Goal: Task Accomplishment & Management: Manage account settings

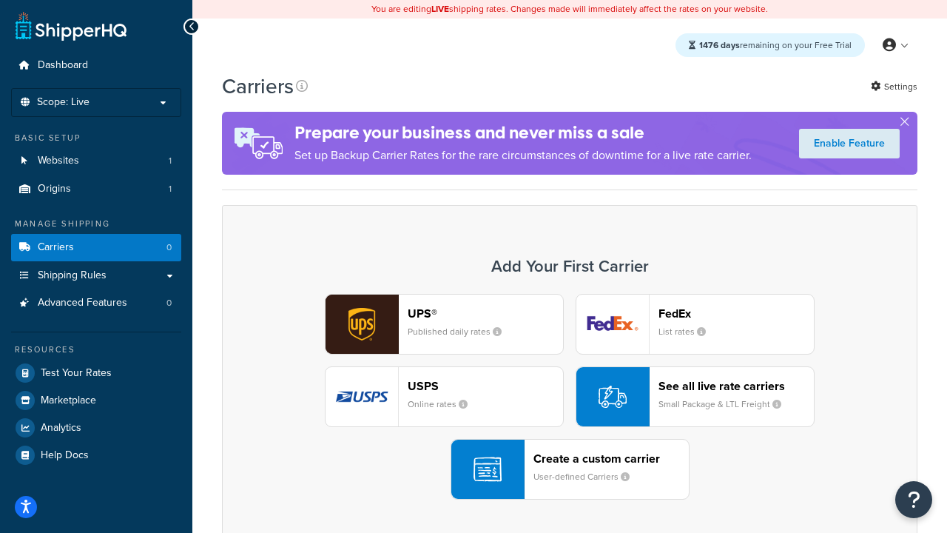
click at [570, 397] on div "UPS® Published daily rates FedEx List rates USPS Online rates See all live rate…" at bounding box center [569, 397] width 664 height 206
click at [736, 313] on header "FedEx" at bounding box center [735, 313] width 155 height 14
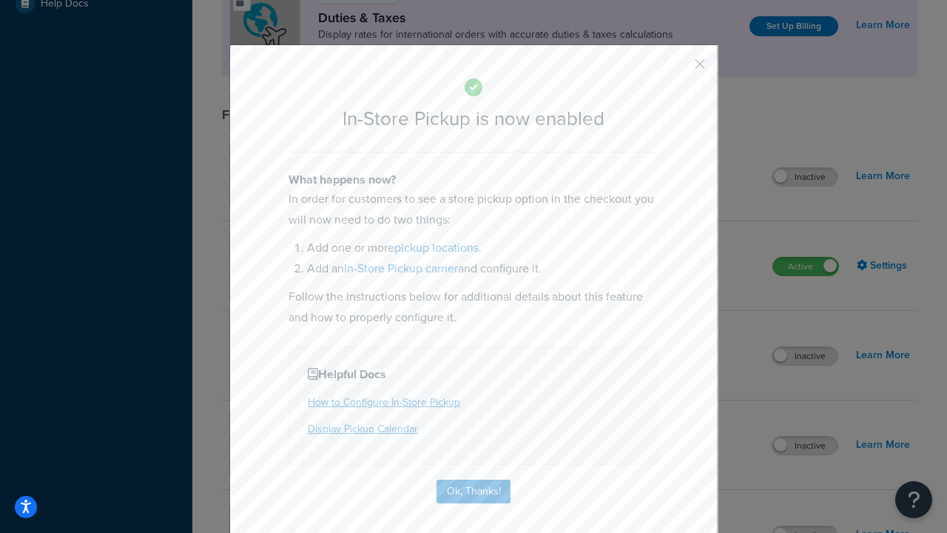
click at [678, 69] on button "button" at bounding box center [678, 69] width 4 height 4
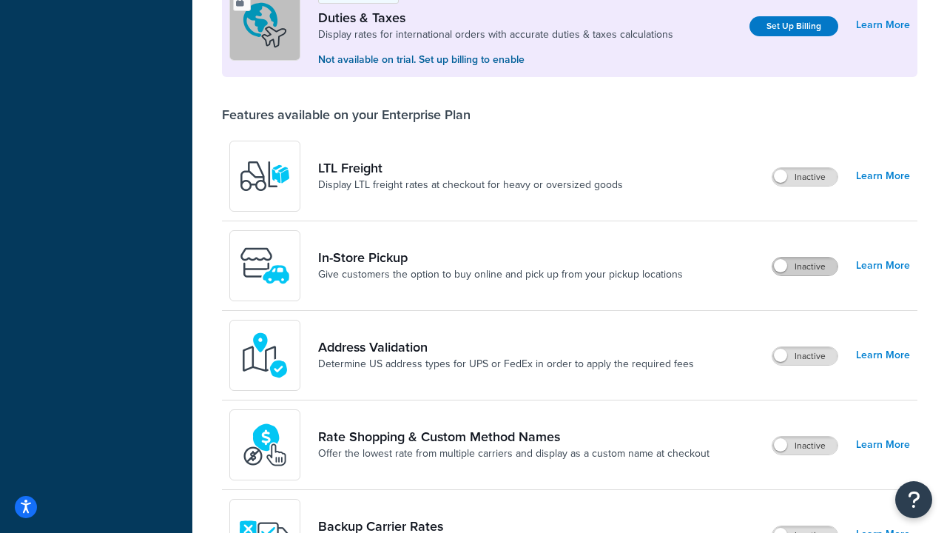
scroll to position [451, 0]
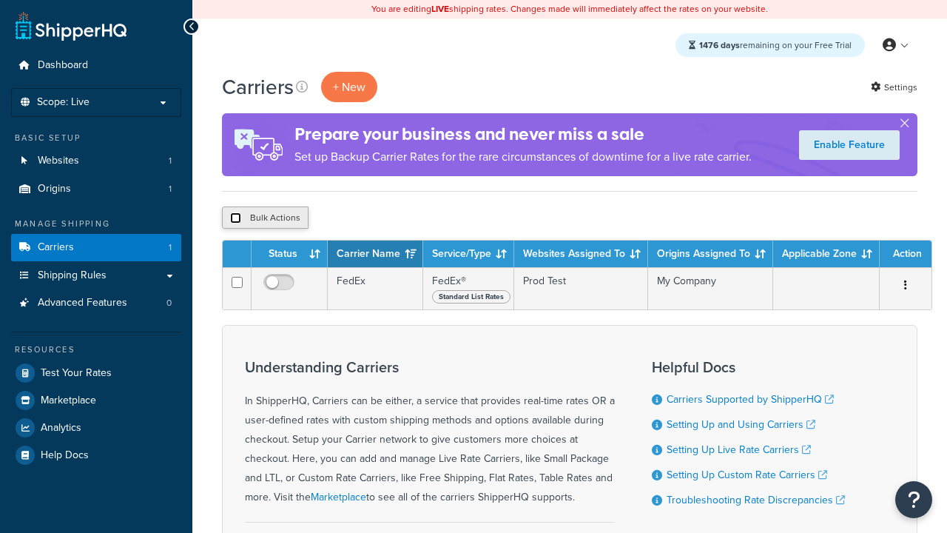
click at [235, 218] on input "checkbox" at bounding box center [235, 217] width 11 height 11
checkbox input "true"
click at [0, 0] on button "Delete" at bounding box center [0, 0] width 0 height 0
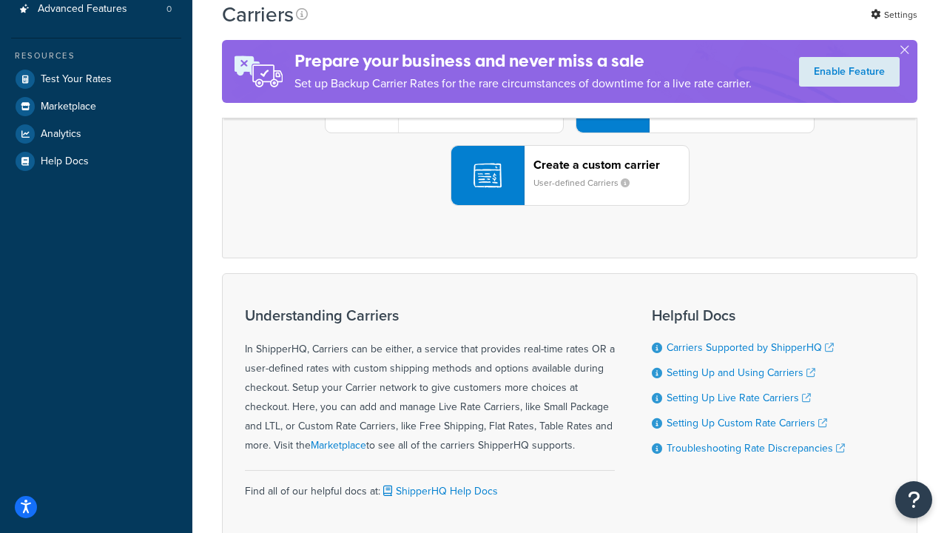
click at [570, 206] on div "UPS® Published daily rates FedEx List rates USPS Online rates See all live rate…" at bounding box center [569, 103] width 664 height 206
click at [570, 193] on div "Create a custom carrier User-defined Carriers" at bounding box center [610, 176] width 155 height 36
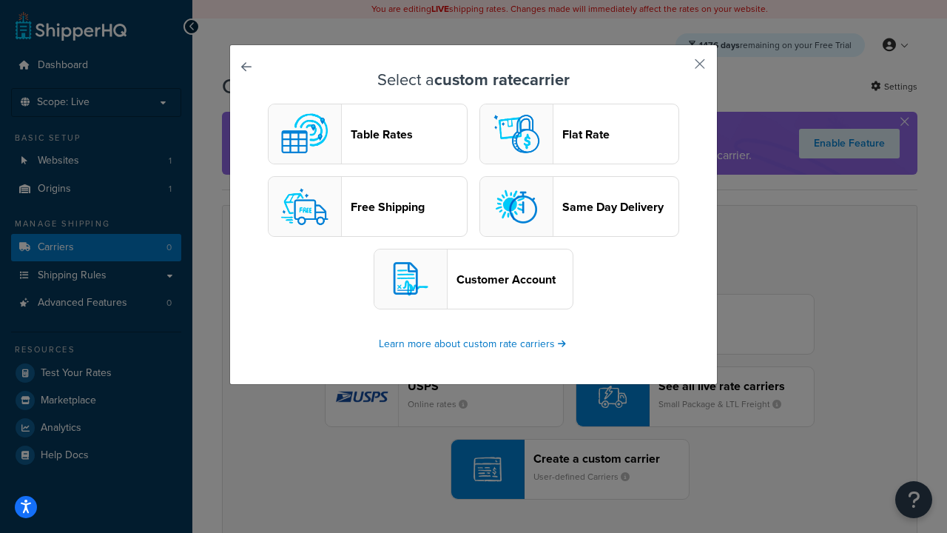
click at [368, 134] on header "Table Rates" at bounding box center [409, 134] width 116 height 14
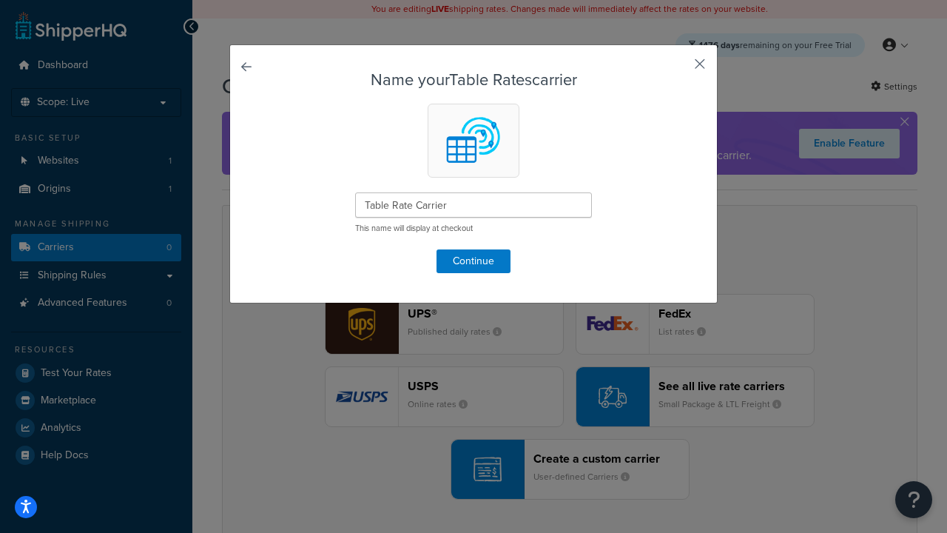
click at [678, 69] on button "button" at bounding box center [678, 69] width 4 height 4
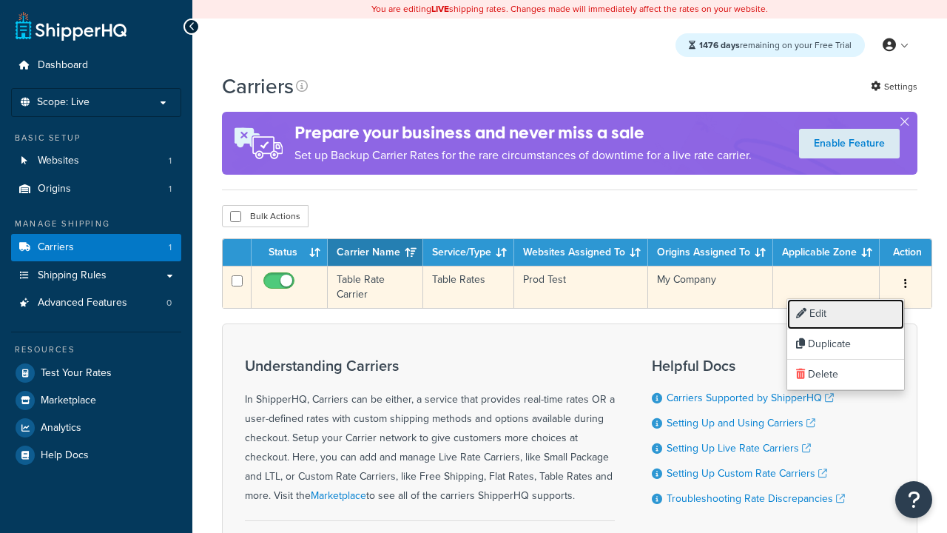
click at [846, 314] on link "Edit" at bounding box center [845, 314] width 117 height 30
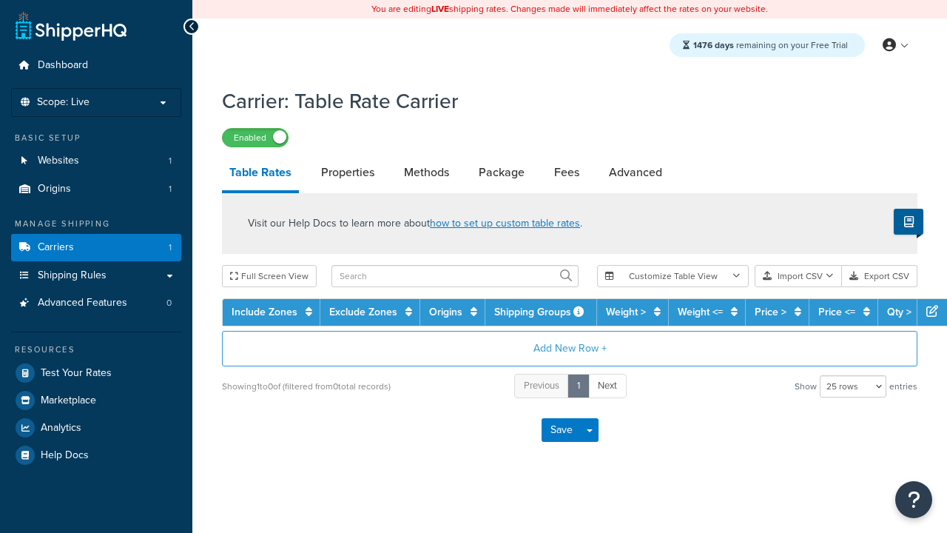
select select "25"
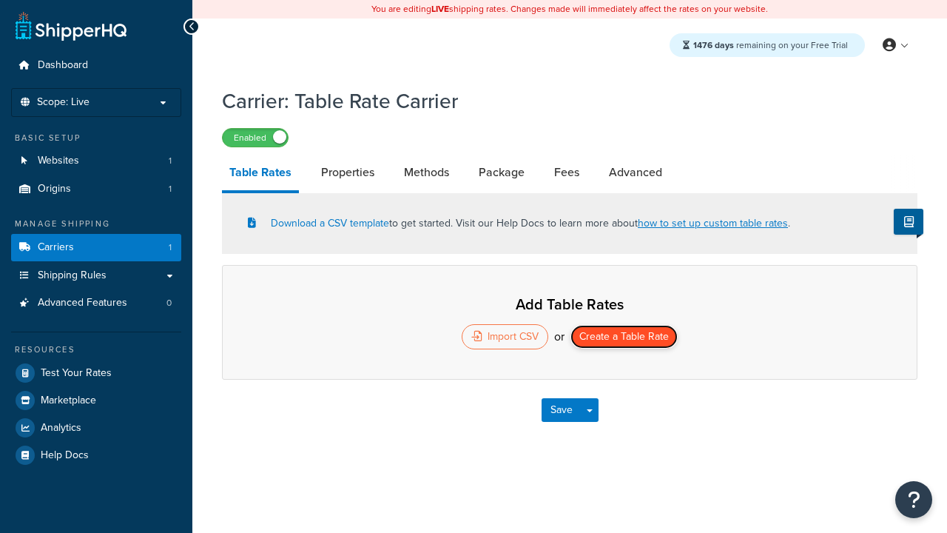
click at [624, 338] on button "Create a Table Rate" at bounding box center [623, 337] width 107 height 24
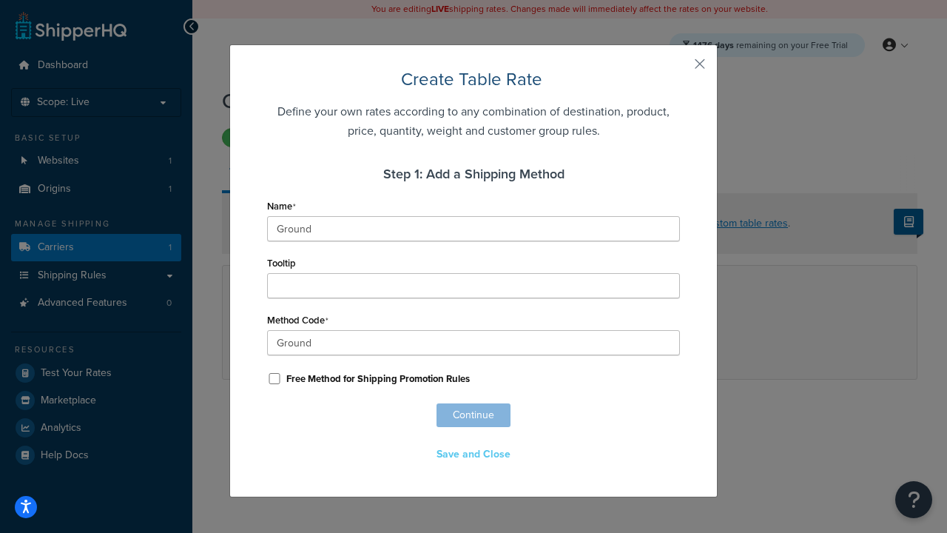
scroll to position [925, 0]
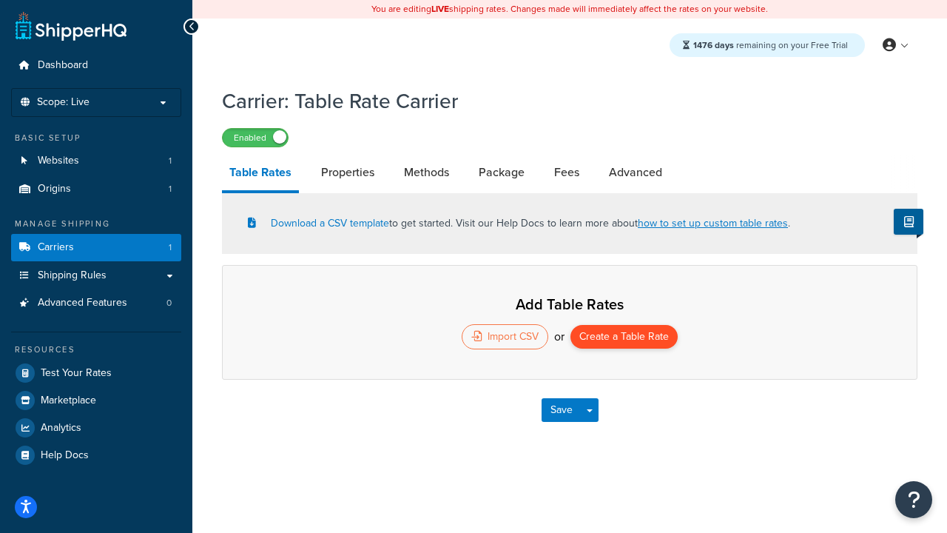
select select "25"
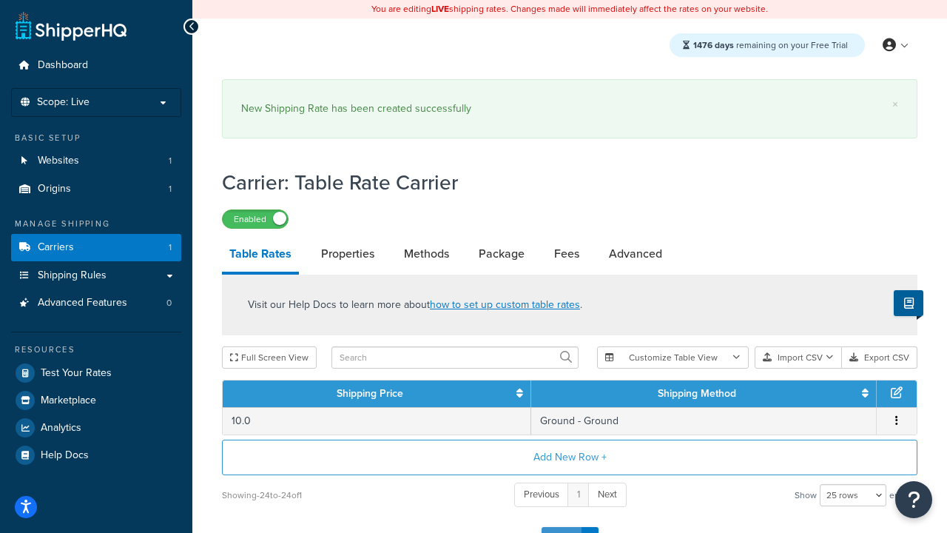
click at [561, 527] on button "Save" at bounding box center [561, 539] width 40 height 24
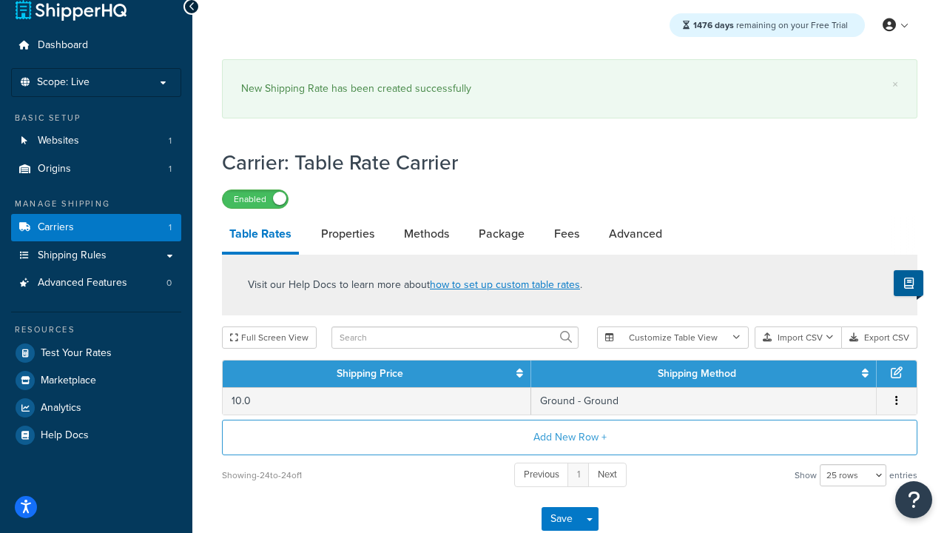
scroll to position [0, 0]
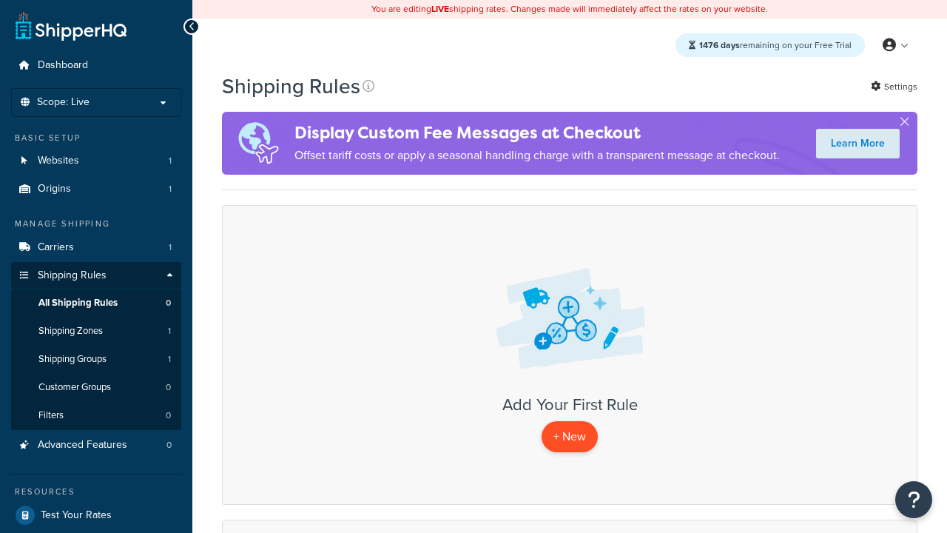
click at [570, 436] on p "+ New" at bounding box center [569, 436] width 56 height 30
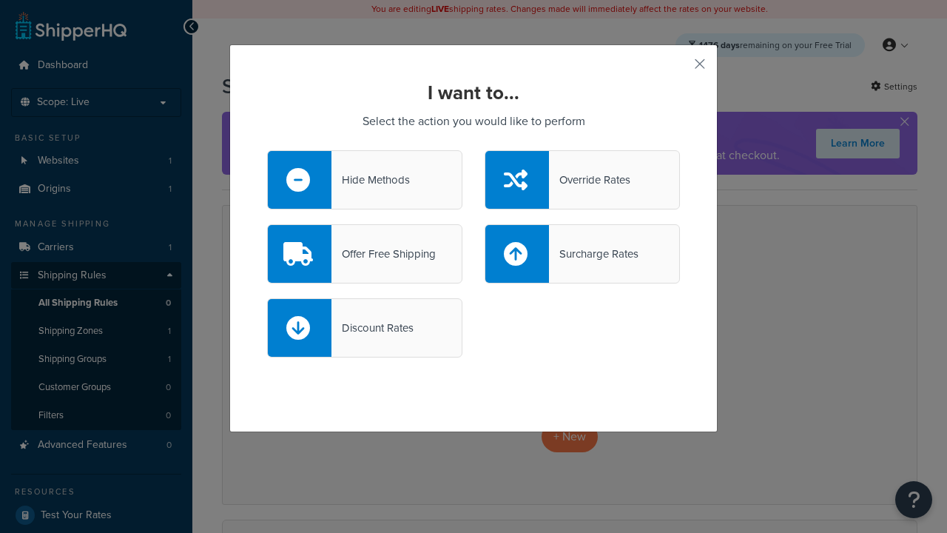
click at [582, 180] on div "Override Rates" at bounding box center [589, 179] width 81 height 21
click at [0, 0] on input "Override Rates" at bounding box center [0, 0] width 0 height 0
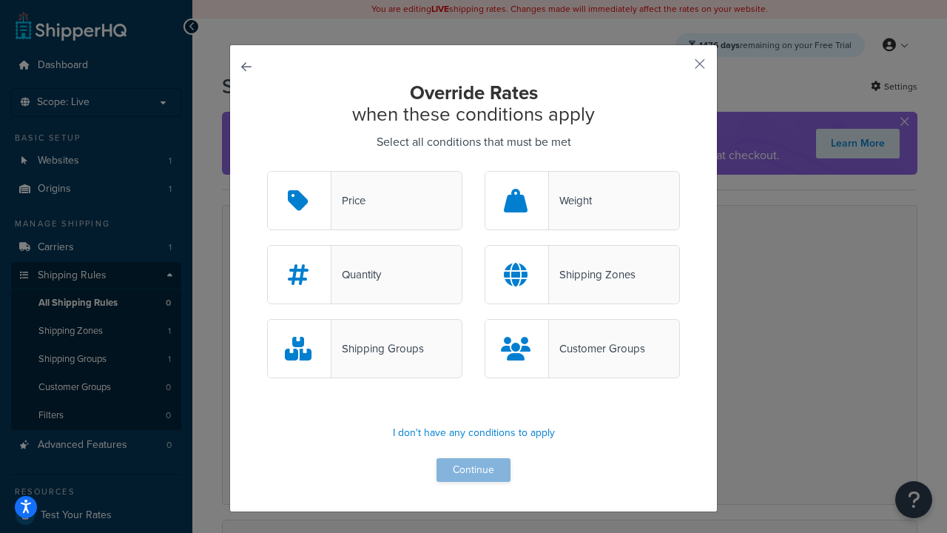
click at [365, 201] on div "Price" at bounding box center [348, 200] width 34 height 21
click at [0, 0] on input "Price" at bounding box center [0, 0] width 0 height 0
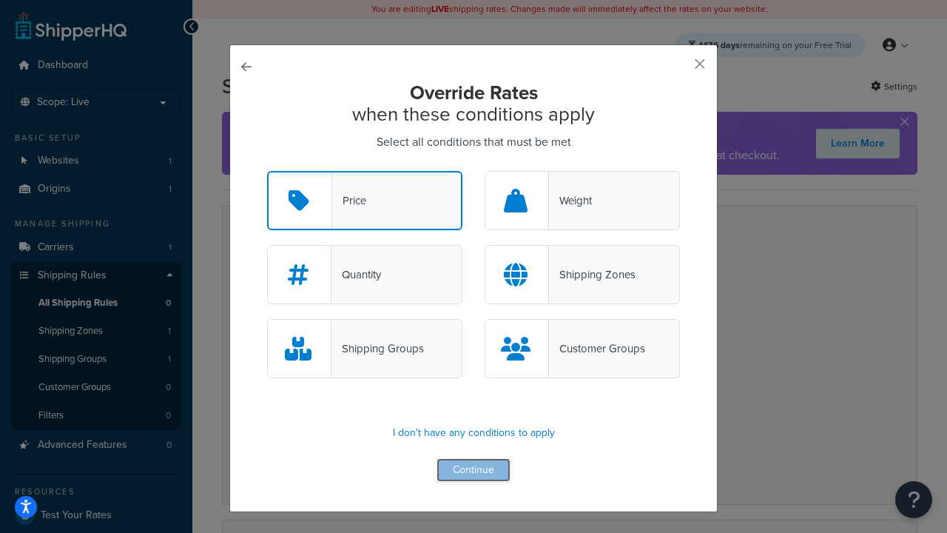
click at [473, 470] on button "Continue" at bounding box center [473, 470] width 74 height 24
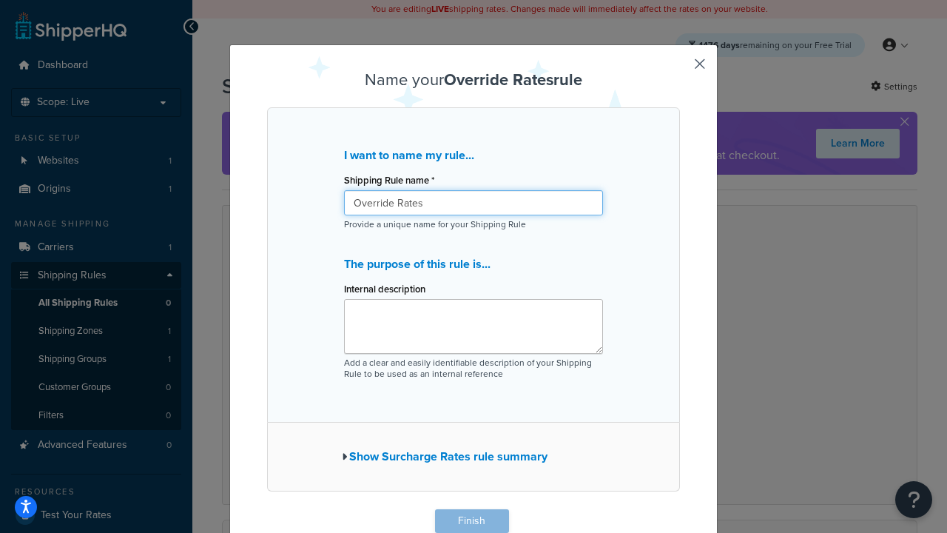
type input "Override Rates"
click at [471, 521] on button "Finish" at bounding box center [472, 521] width 74 height 24
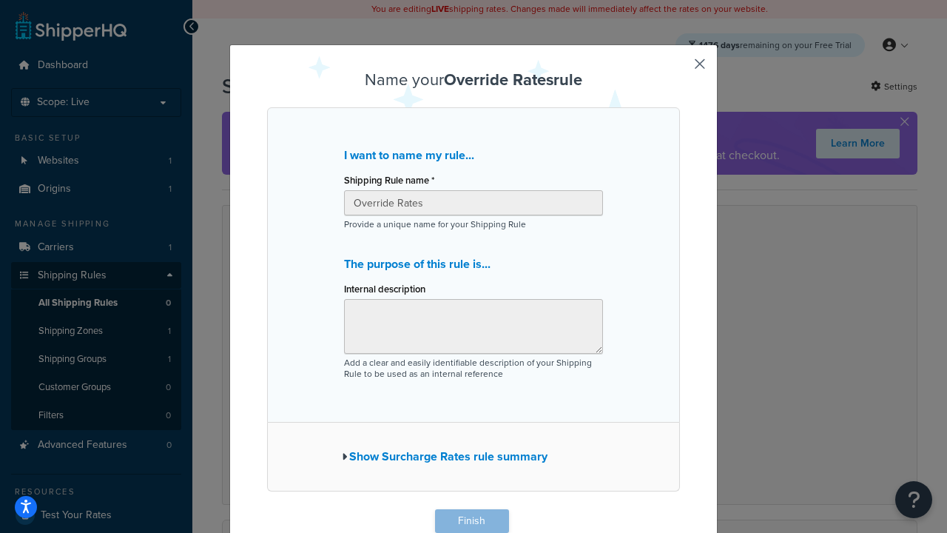
scroll to position [1, 0]
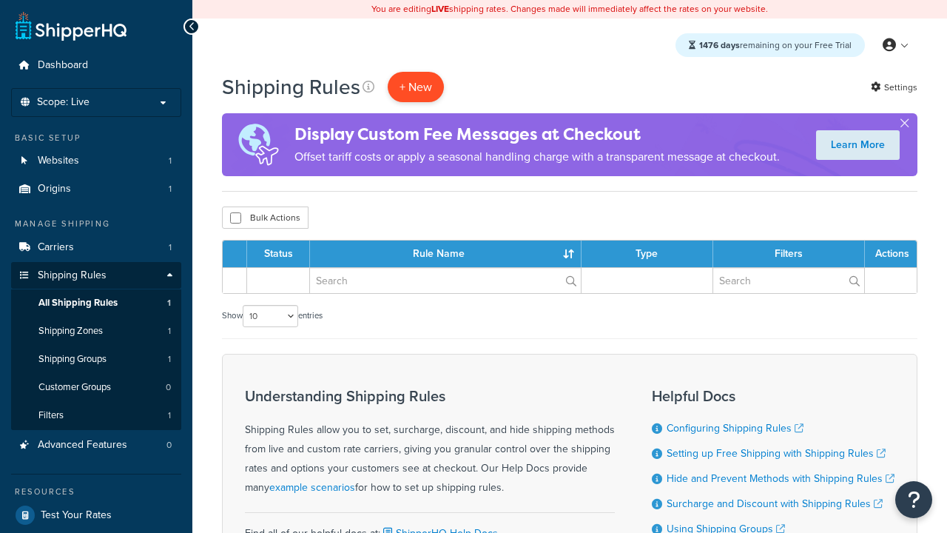
click at [416, 87] on p "+ New" at bounding box center [416, 87] width 56 height 30
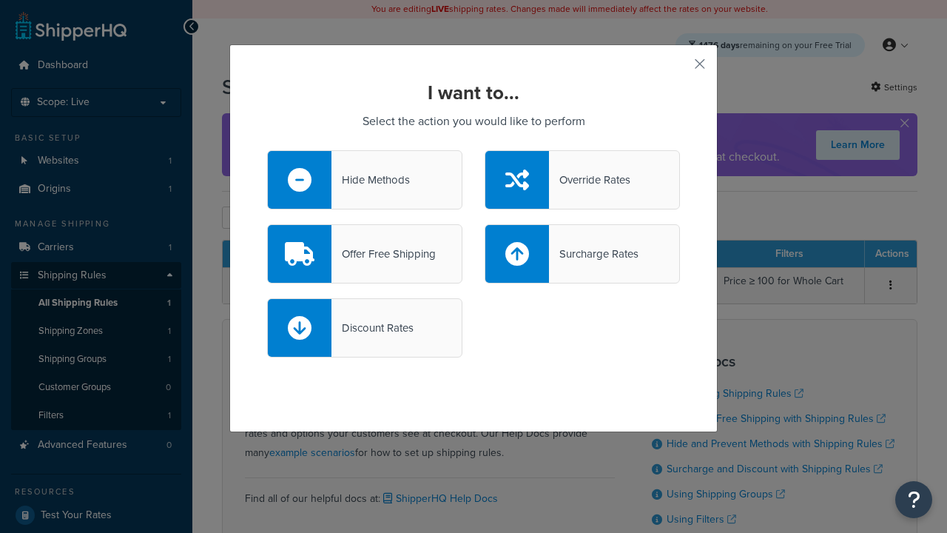
click at [365, 254] on div "Offer Free Shipping" at bounding box center [383, 253] width 104 height 21
click at [0, 0] on input "Offer Free Shipping" at bounding box center [0, 0] width 0 height 0
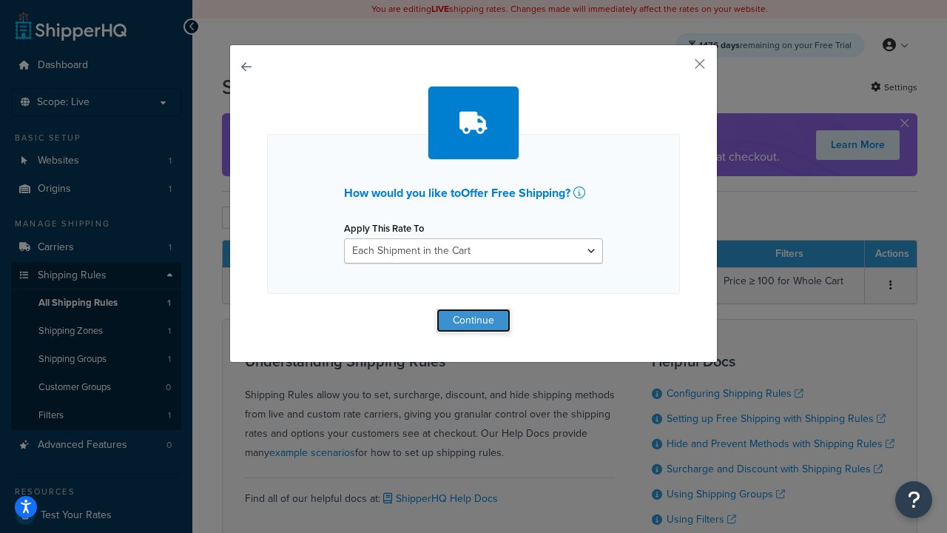
click at [473, 320] on button "Continue" at bounding box center [473, 320] width 74 height 24
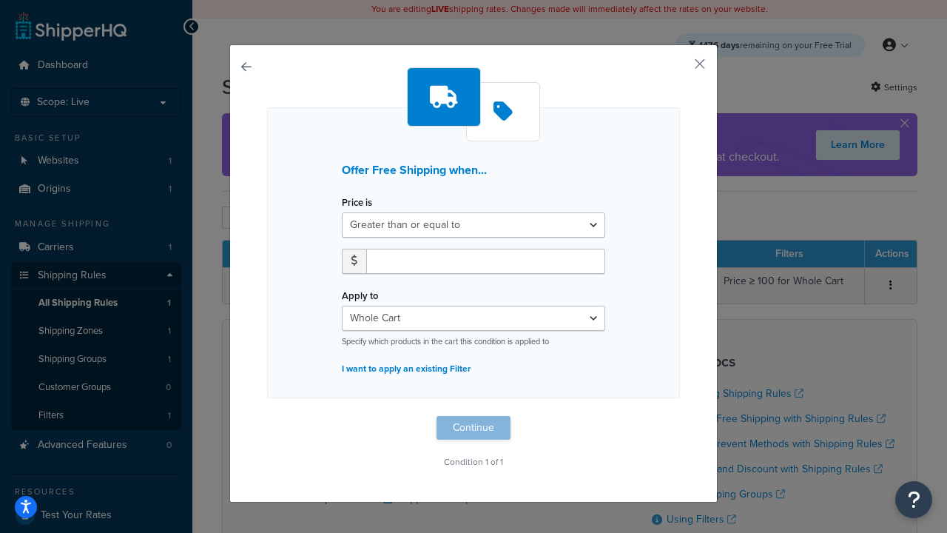
click at [357, 203] on label "Price is" at bounding box center [357, 202] width 30 height 11
click at [357, 212] on select "Greater than or equal to Between or equal to Less than or equal to" at bounding box center [473, 224] width 263 height 25
click at [485, 260] on input "number" at bounding box center [485, 261] width 239 height 25
type input "50"
click at [473, 428] on button "Continue" at bounding box center [473, 428] width 74 height 24
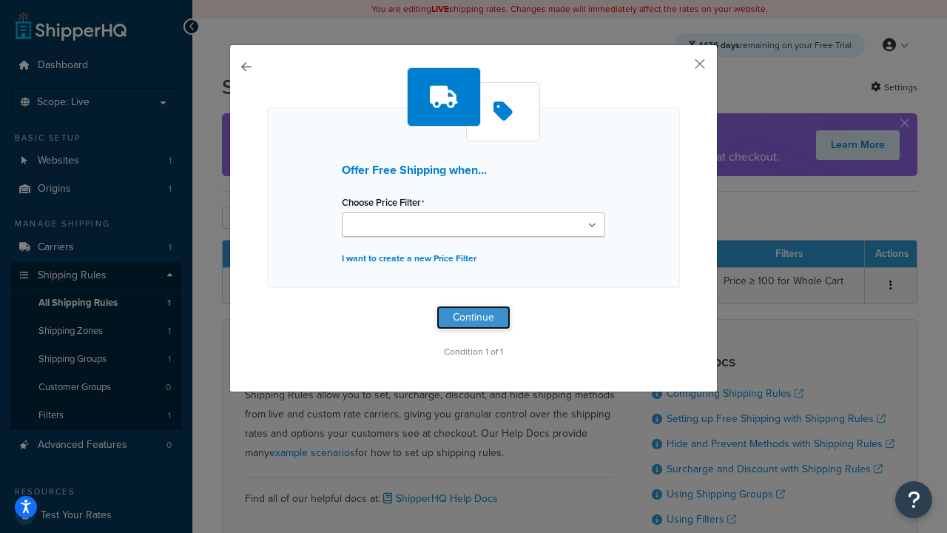
click at [473, 317] on button "Continue" at bounding box center [473, 318] width 74 height 24
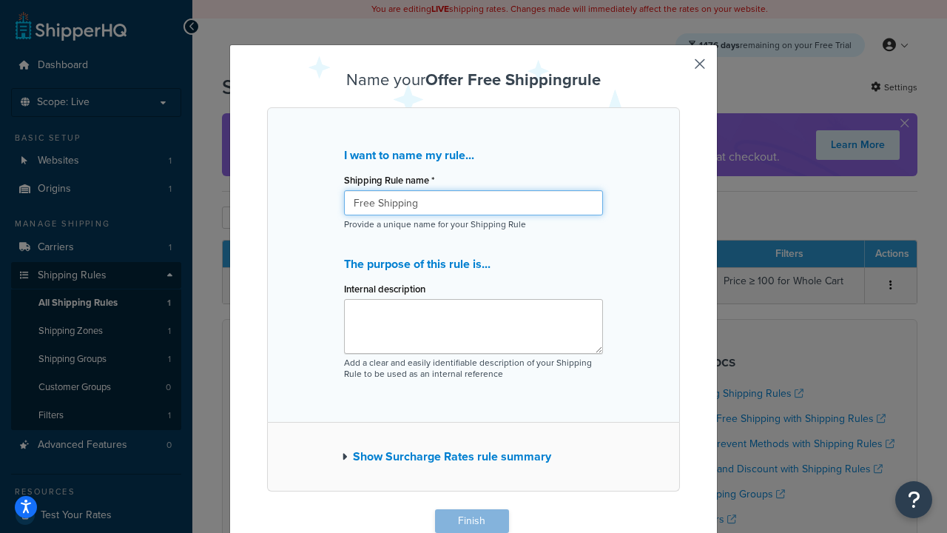
type input "Free Shipping"
click at [471, 521] on button "Finish" at bounding box center [472, 521] width 74 height 24
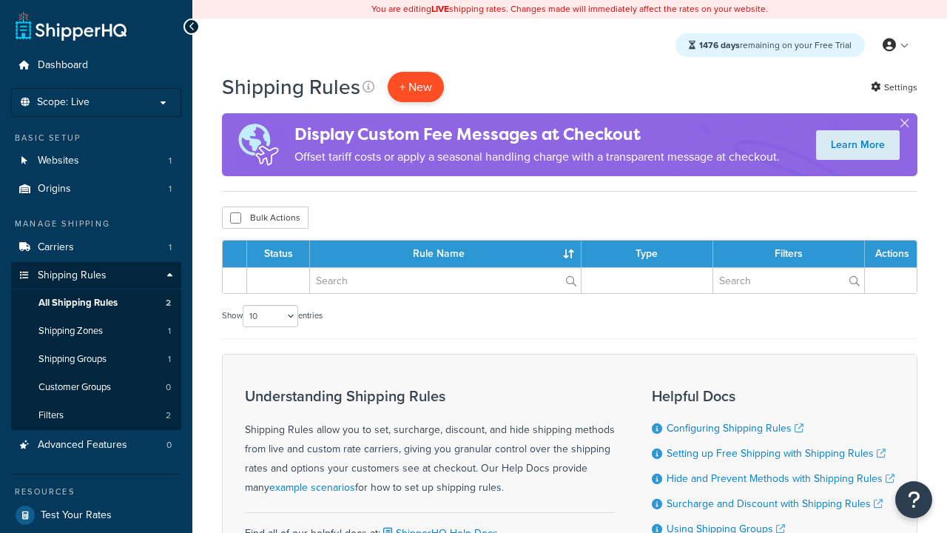
click at [416, 87] on p "+ New" at bounding box center [416, 87] width 56 height 30
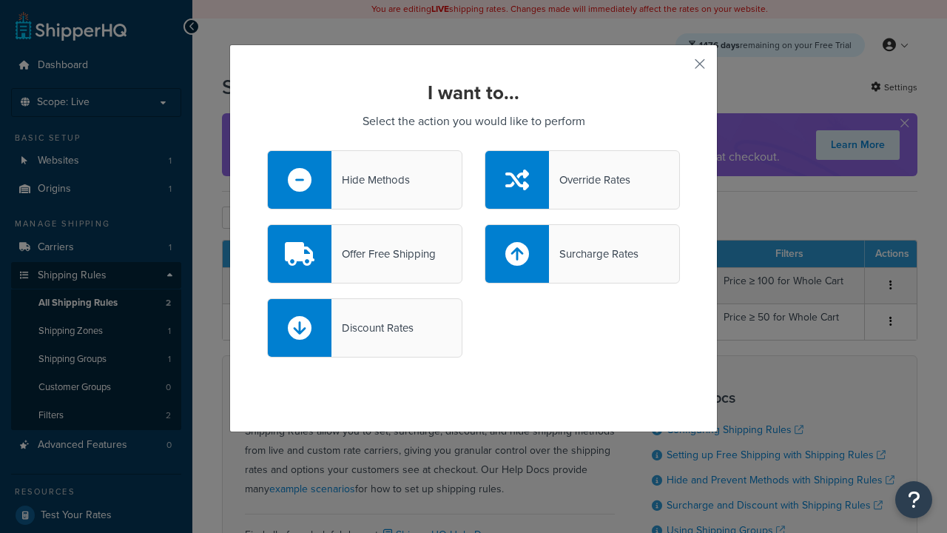
click at [582, 254] on div "Surcharge Rates" at bounding box center [594, 253] width 90 height 21
click at [0, 0] on input "Surcharge Rates" at bounding box center [0, 0] width 0 height 0
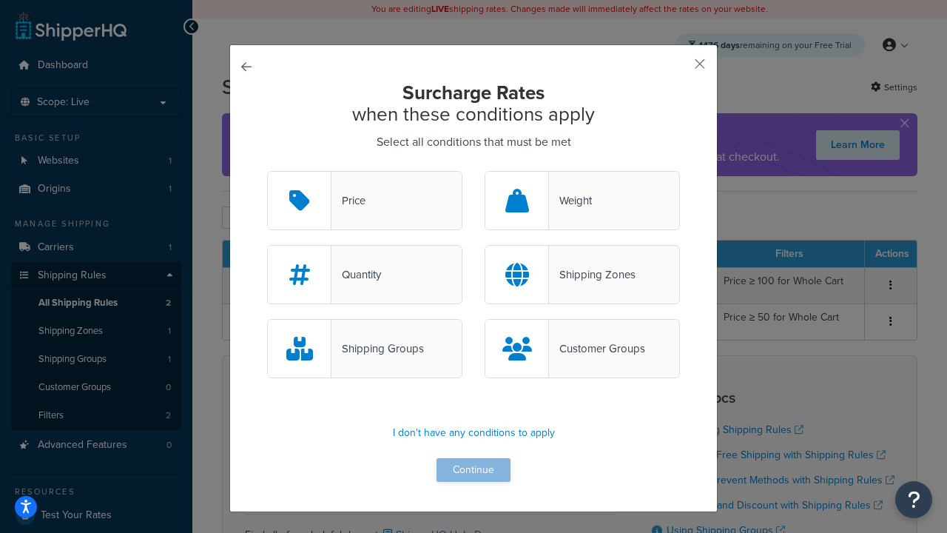
click at [365, 201] on div "Price" at bounding box center [348, 200] width 34 height 21
click at [0, 0] on input "Price" at bounding box center [0, 0] width 0 height 0
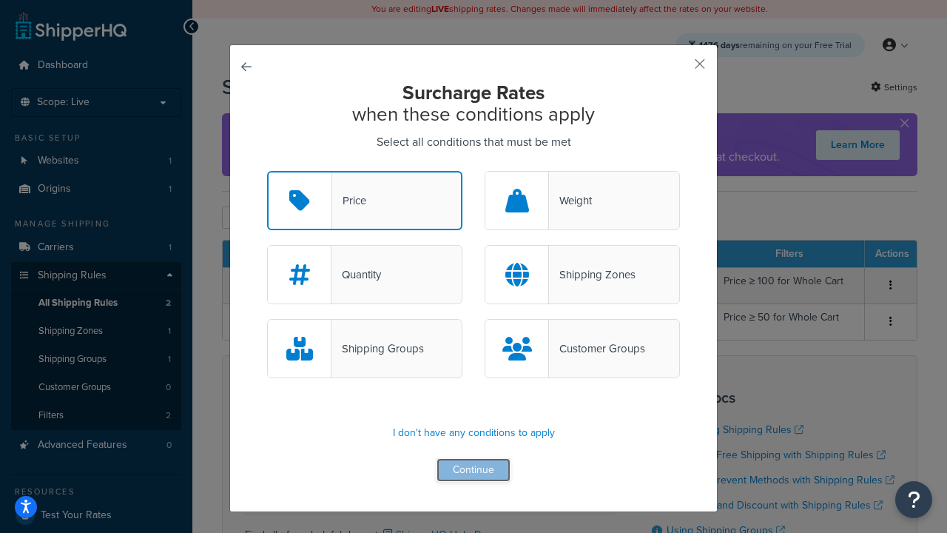
click at [473, 470] on button "Continue" at bounding box center [473, 470] width 74 height 24
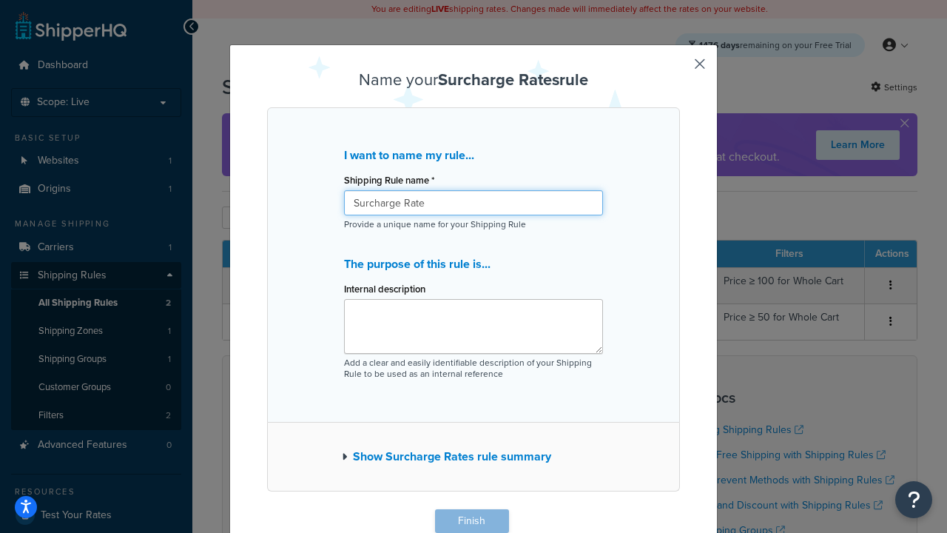
type input "Surcharge Rate"
click at [471, 521] on button "Finish" at bounding box center [472, 521] width 74 height 24
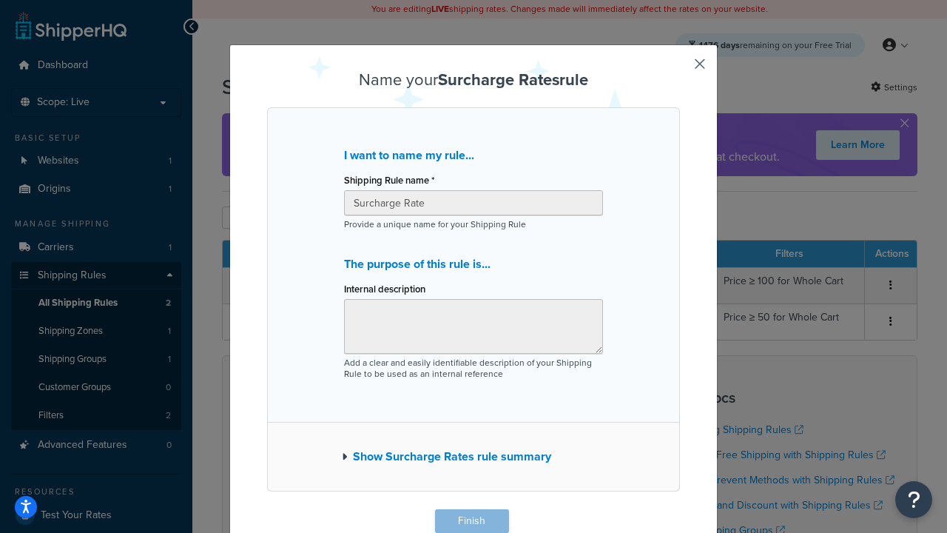
scroll to position [1, 0]
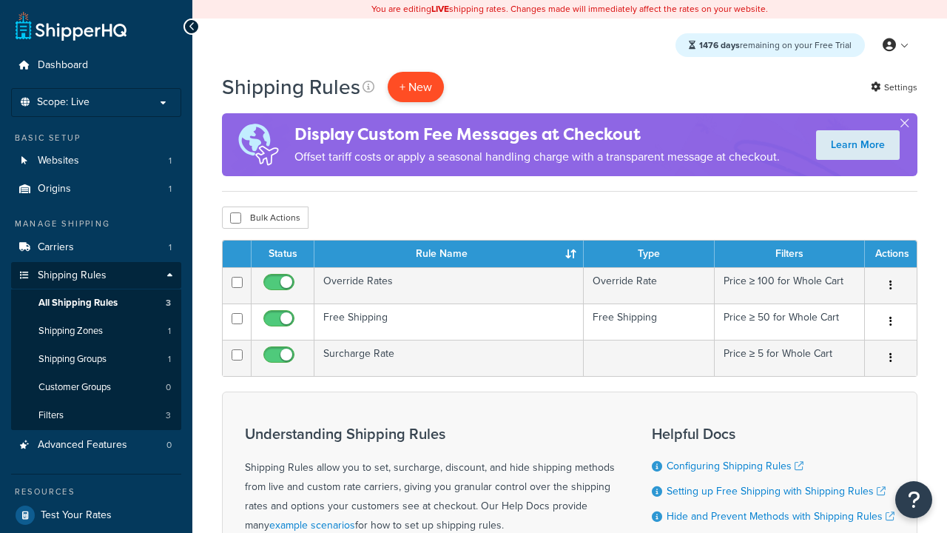
click at [416, 87] on p "+ New" at bounding box center [416, 87] width 56 height 30
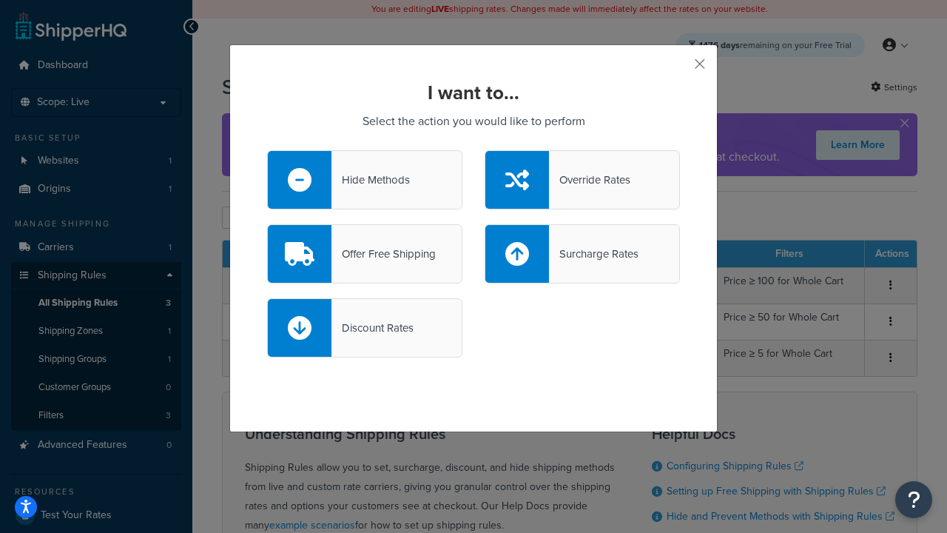
click at [365, 328] on div "Discount Rates" at bounding box center [372, 327] width 82 height 21
click at [0, 0] on input "Discount Rates" at bounding box center [0, 0] width 0 height 0
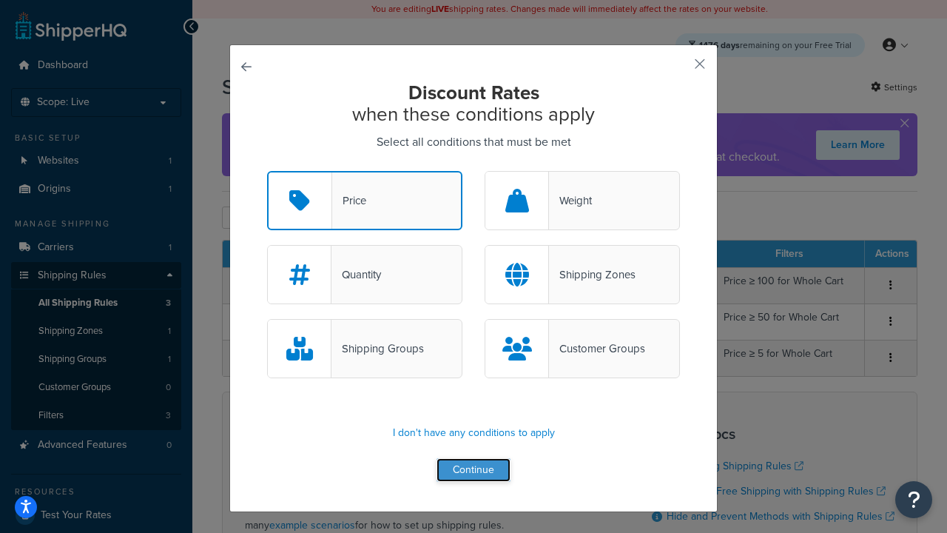
click at [473, 470] on button "Continue" at bounding box center [473, 470] width 74 height 24
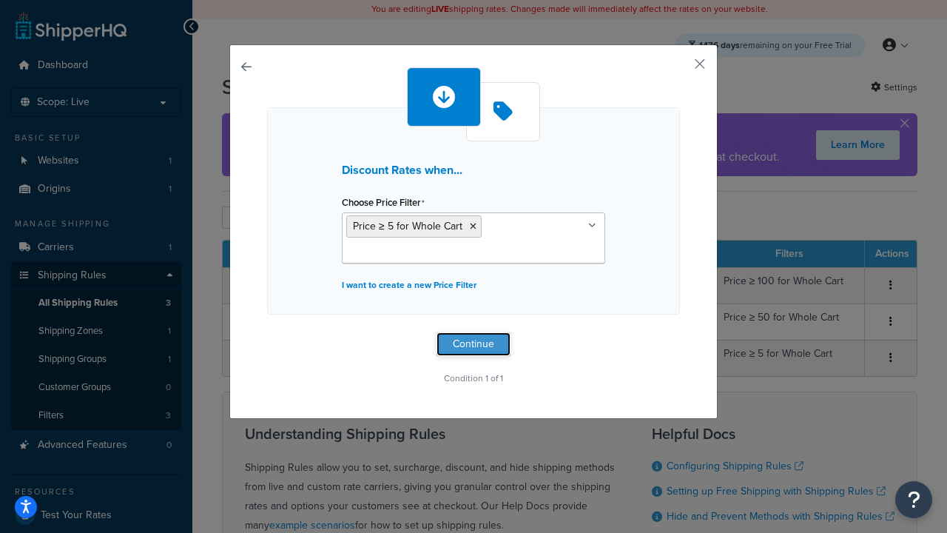
click at [473, 343] on button "Continue" at bounding box center [473, 344] width 74 height 24
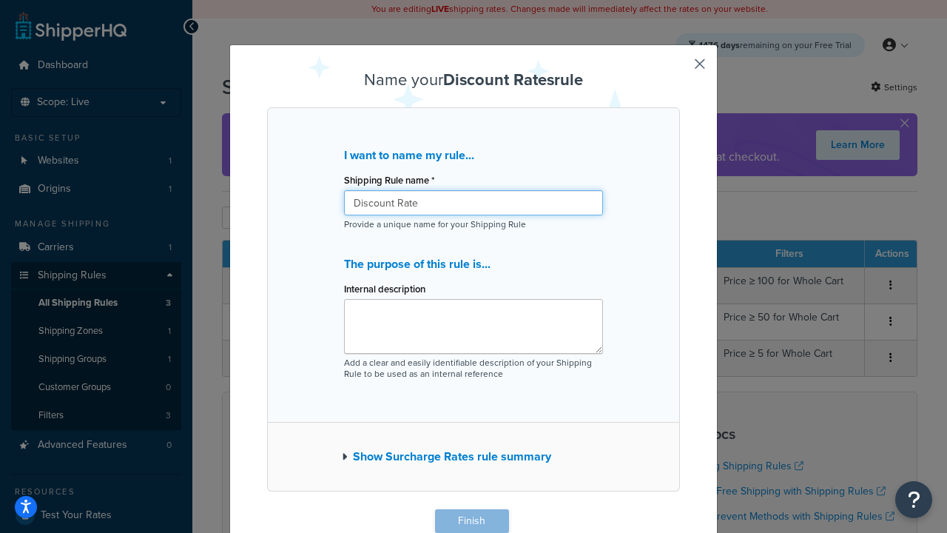
type input "Discount Rate"
click at [471, 521] on button "Finish" at bounding box center [472, 521] width 74 height 24
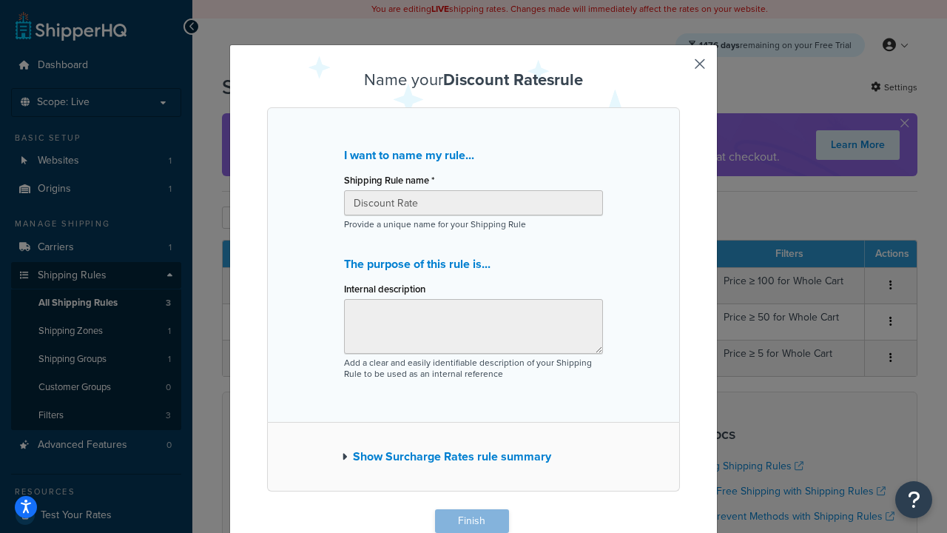
scroll to position [1, 0]
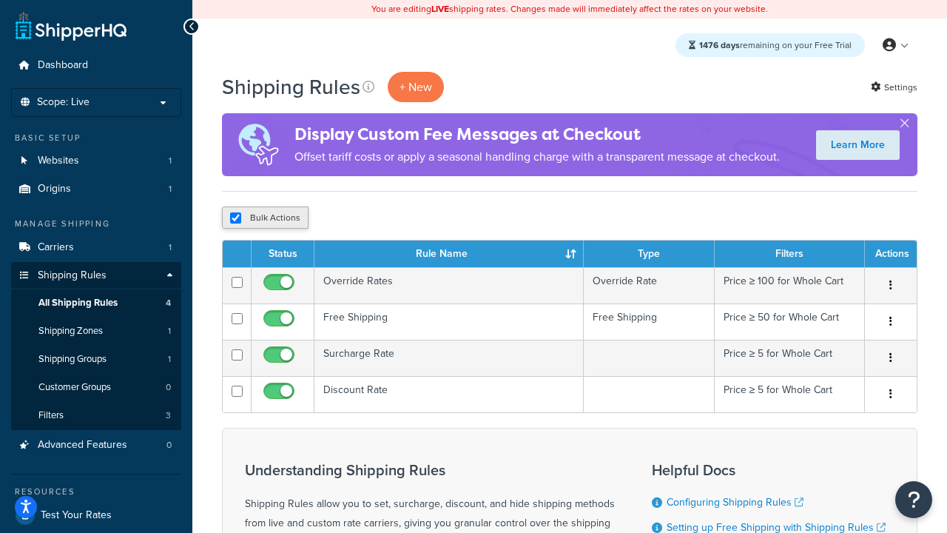
click at [265, 218] on button "Bulk Actions" at bounding box center [265, 217] width 87 height 22
checkbox input "true"
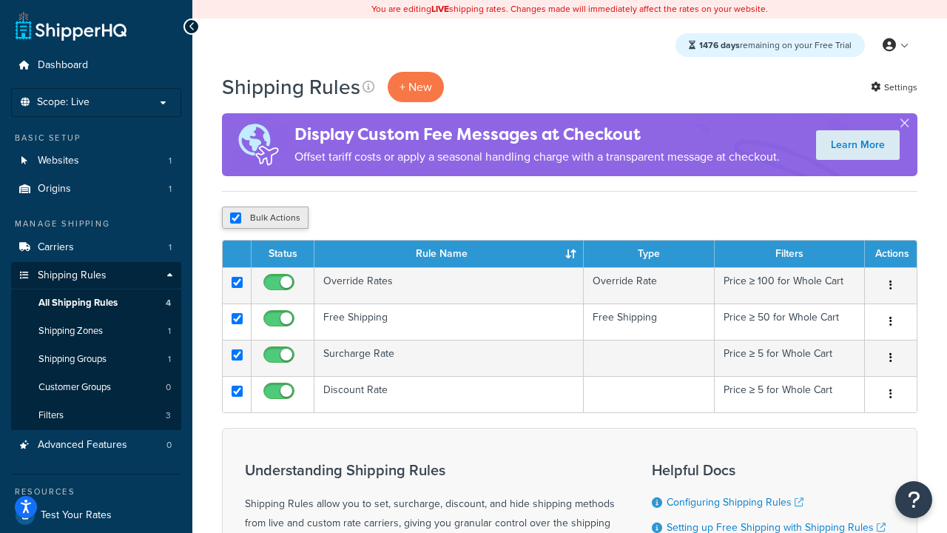
checkbox input "true"
click at [398, 218] on button "Delete" at bounding box center [394, 217] width 51 height 22
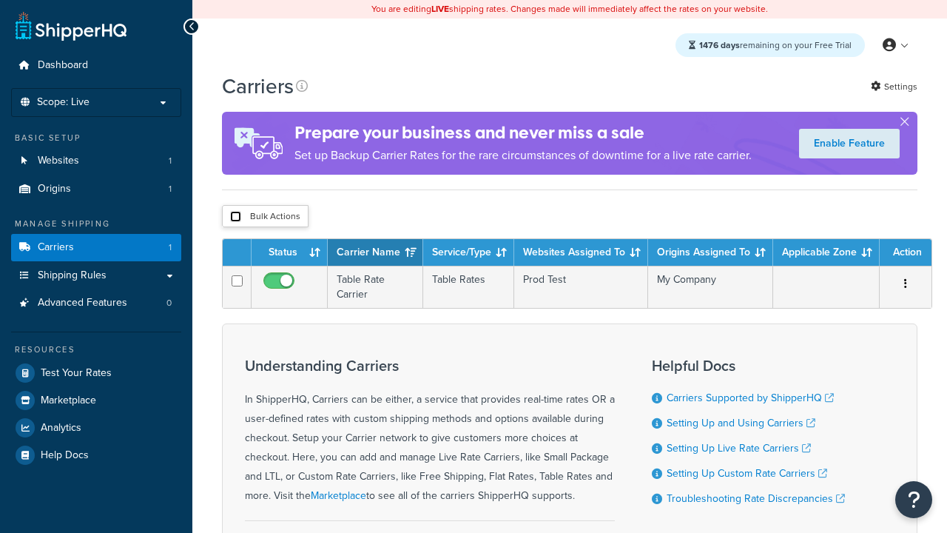
click at [235, 217] on input "checkbox" at bounding box center [235, 216] width 11 height 11
checkbox input "true"
click at [0, 0] on button "Delete" at bounding box center [0, 0] width 0 height 0
